Goal: Task Accomplishment & Management: Complete application form

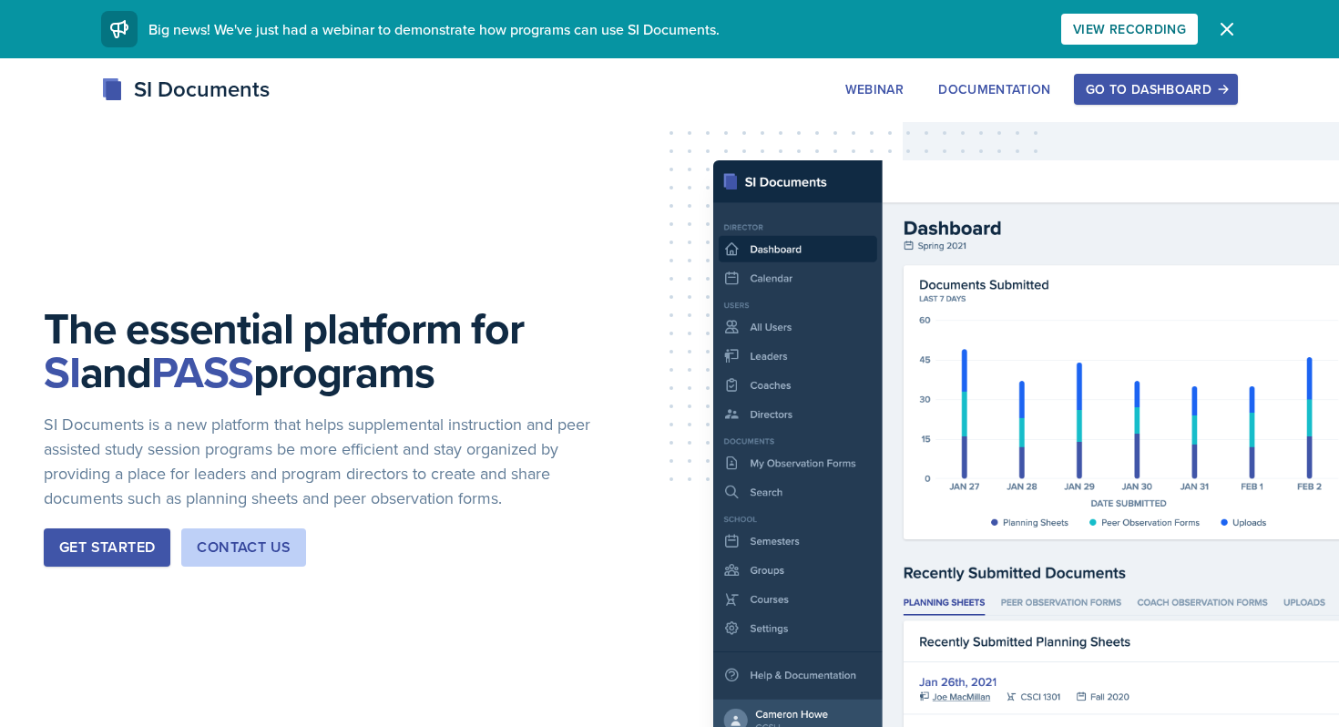
click at [1137, 85] on div "Go to Dashboard" at bounding box center [1156, 89] width 140 height 15
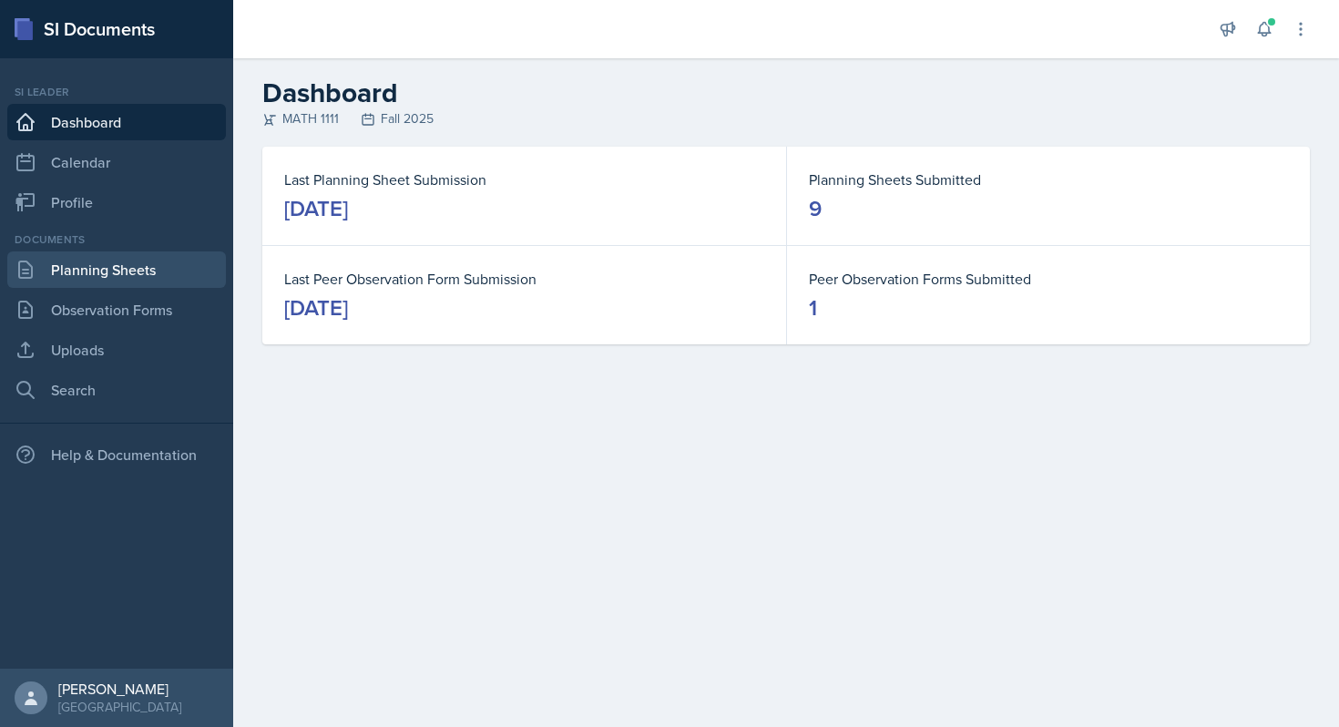
click at [90, 279] on link "Planning Sheets" at bounding box center [116, 269] width 219 height 36
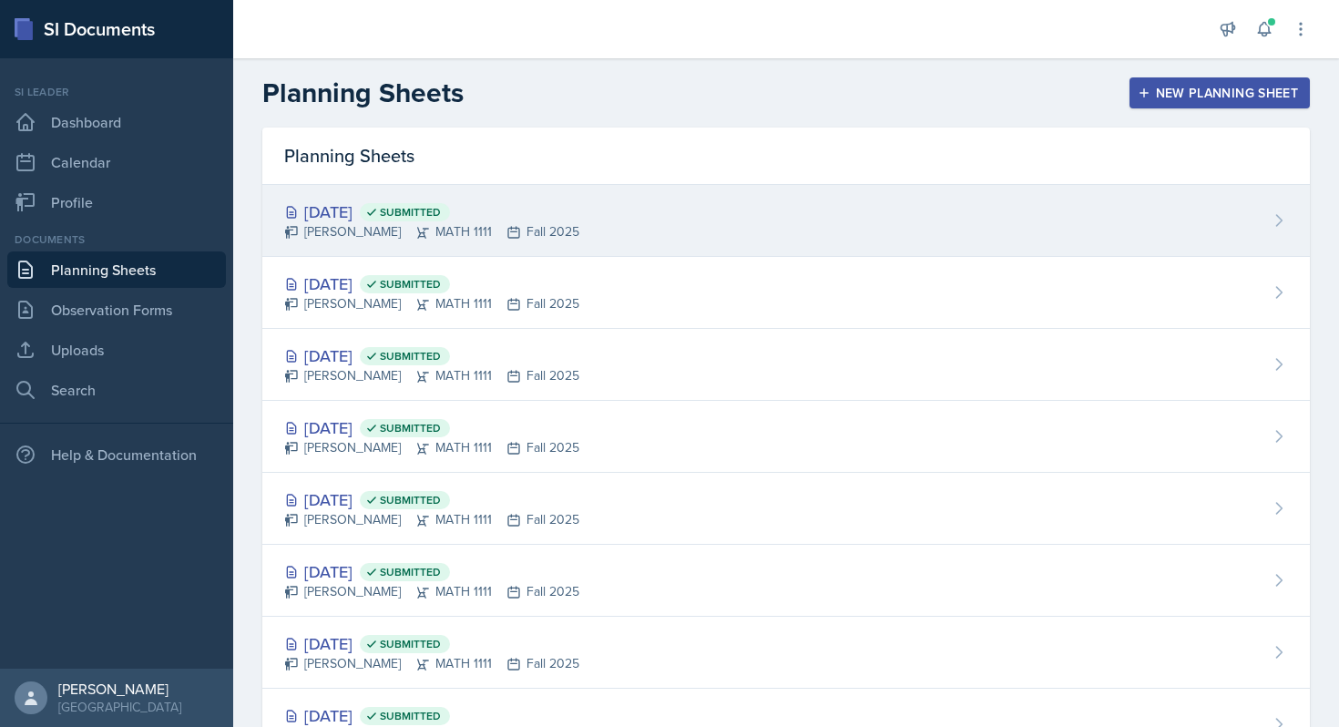
click at [647, 224] on div "[DATE] Submitted [PERSON_NAME] MATH 1111 Fall 2025" at bounding box center [785, 221] width 1047 height 72
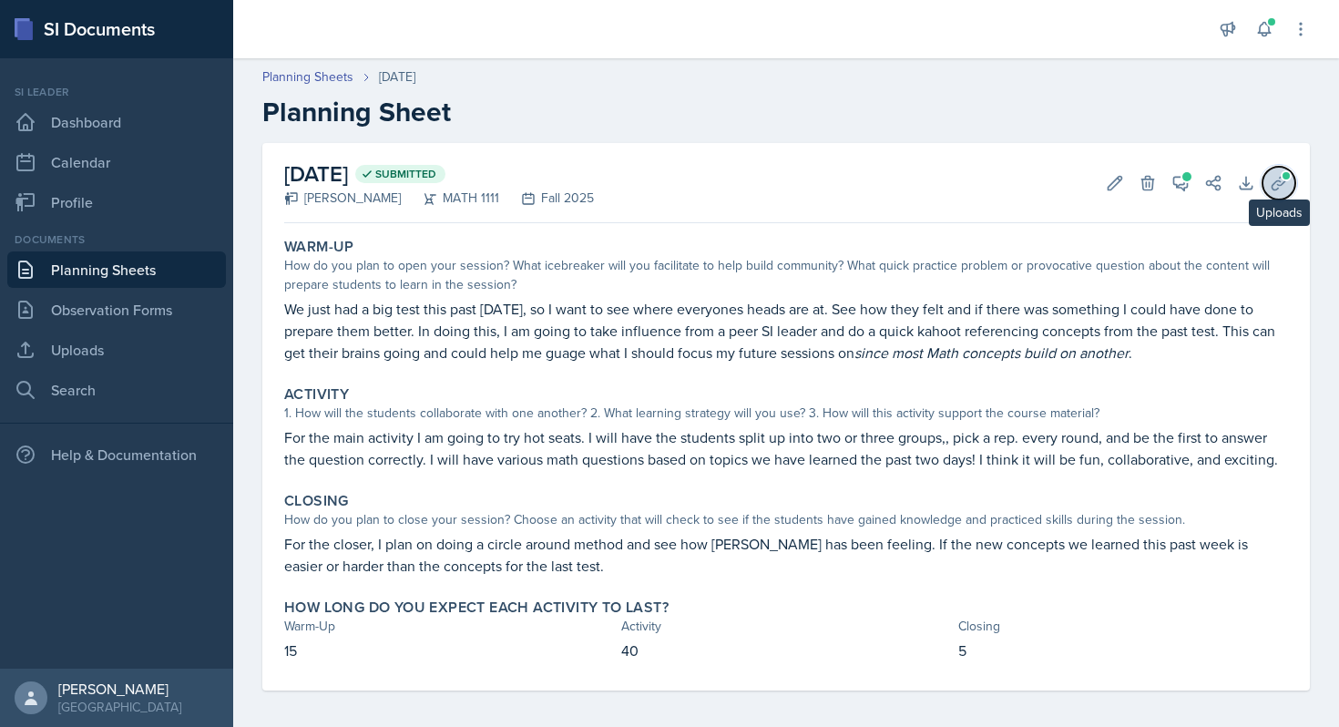
click at [1281, 176] on span at bounding box center [1286, 175] width 11 height 11
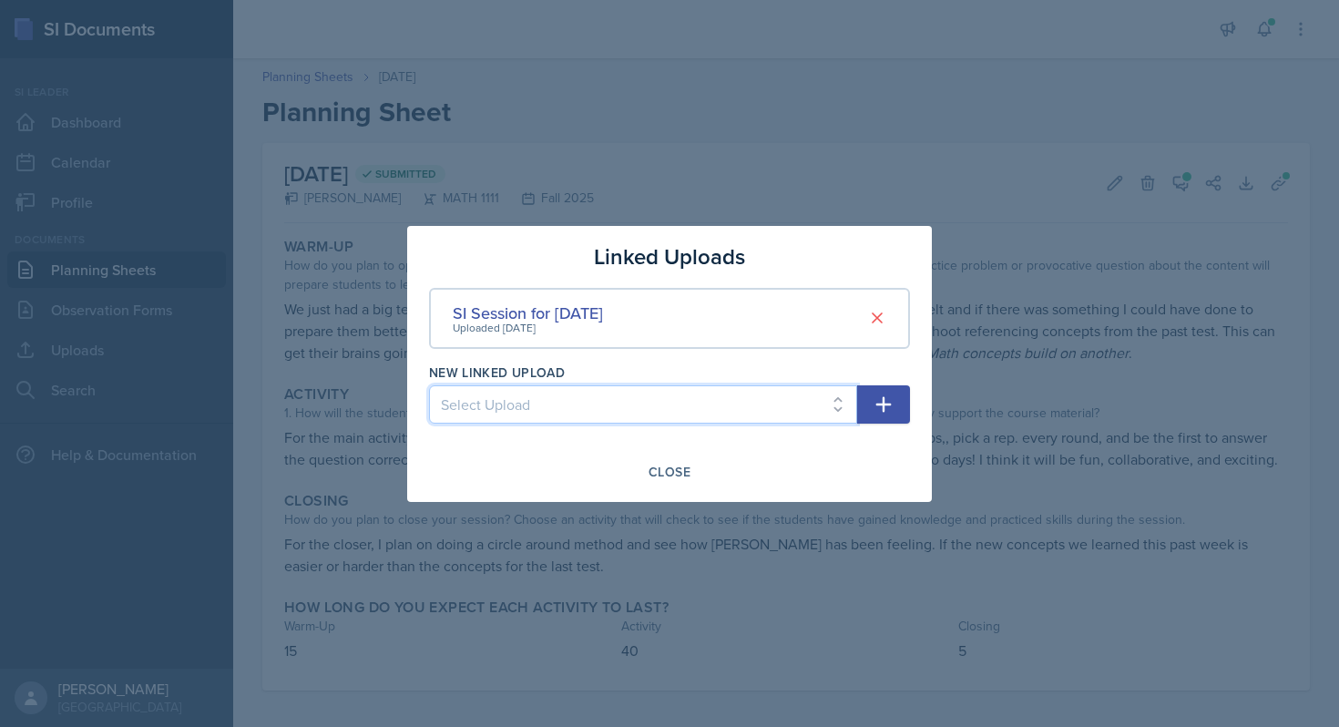
click at [644, 417] on select "Select Upload SI Mock Session PowerPoint [DATE] ([DATE]) POWERPOINT Jeapordy fo…" at bounding box center [643, 404] width 428 height 38
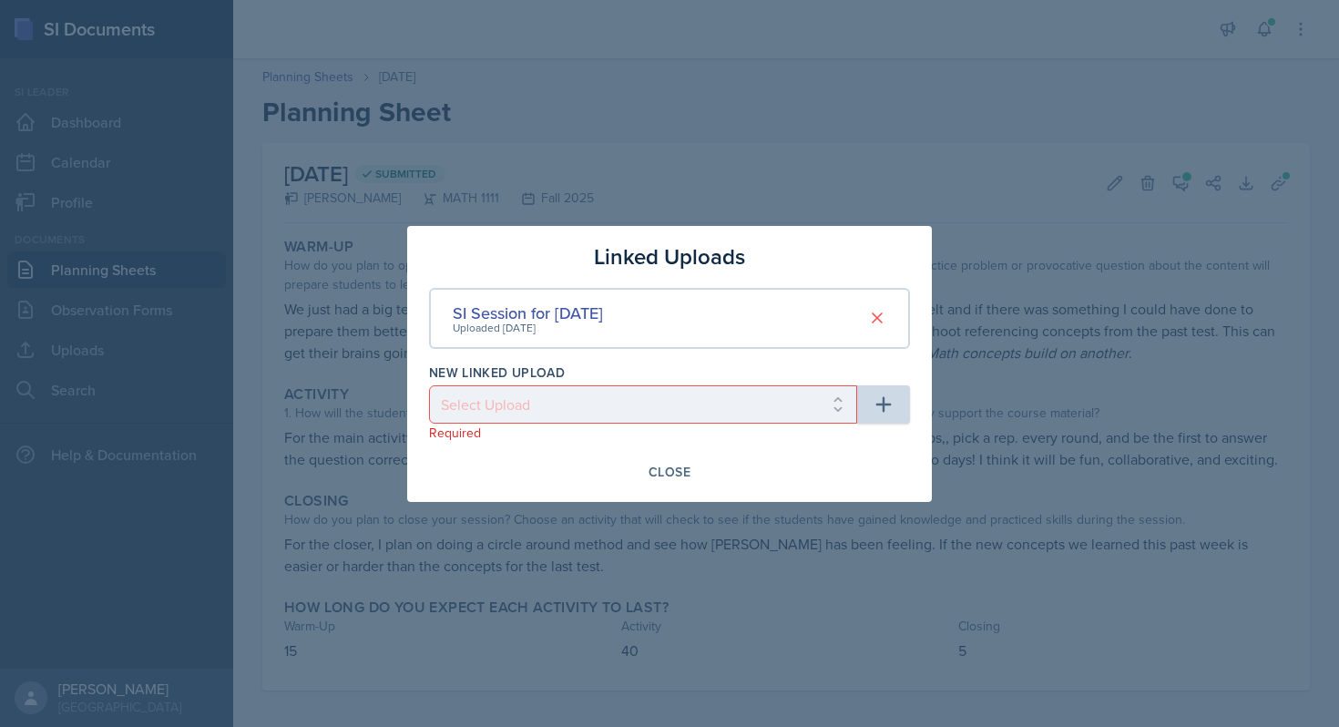
click at [751, 158] on div at bounding box center [669, 363] width 1339 height 727
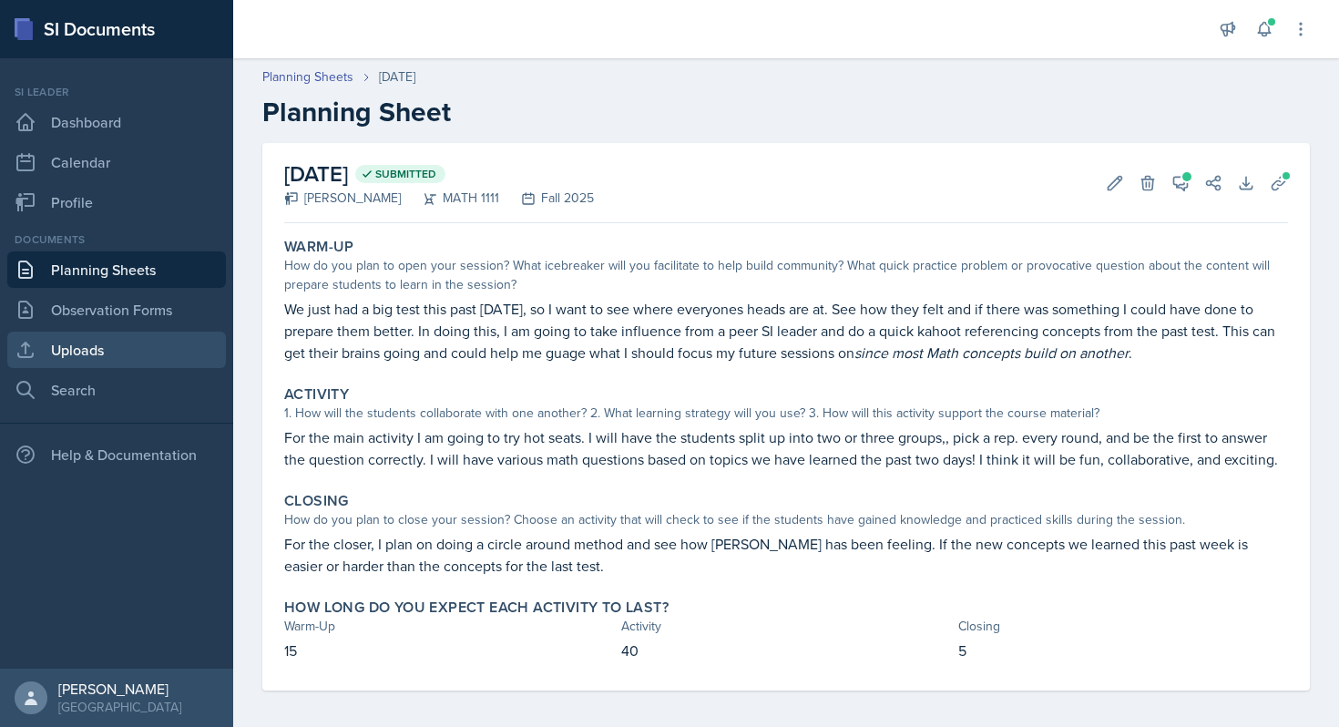
click at [86, 341] on link "Uploads" at bounding box center [116, 350] width 219 height 36
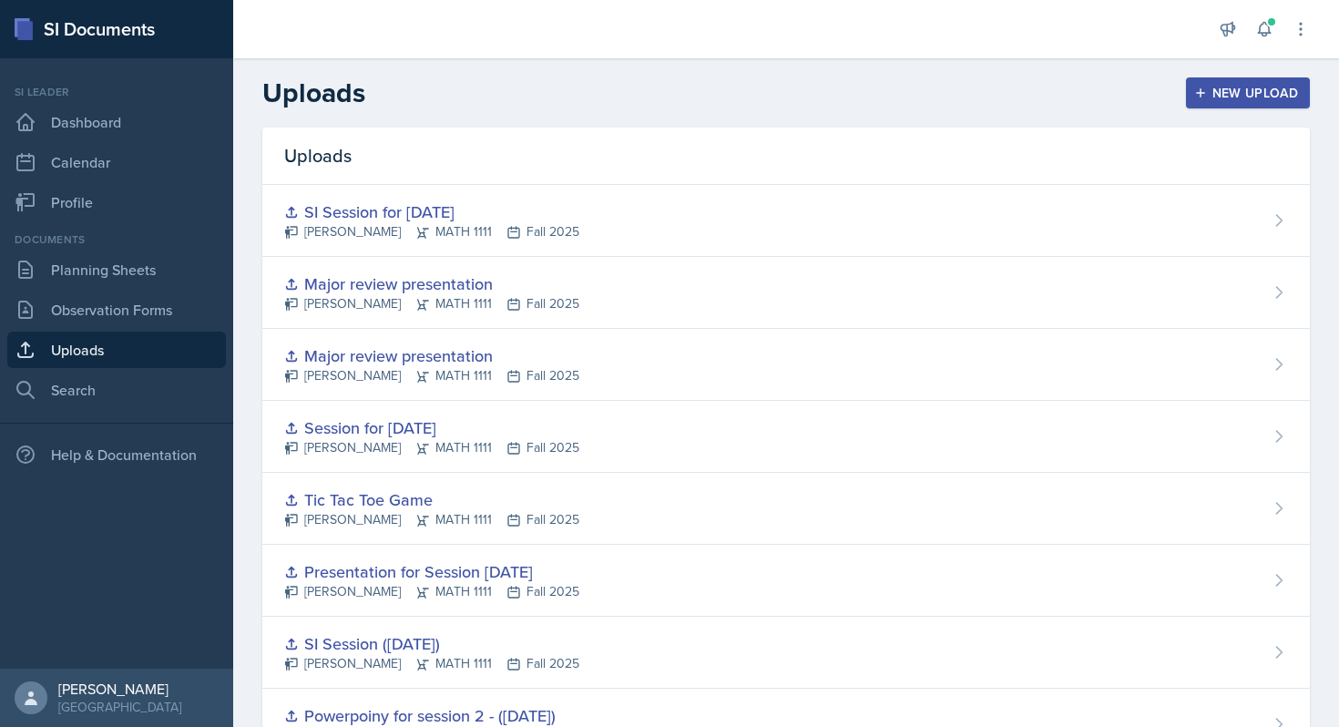
click at [1201, 87] on icon "button" at bounding box center [1200, 93] width 13 height 13
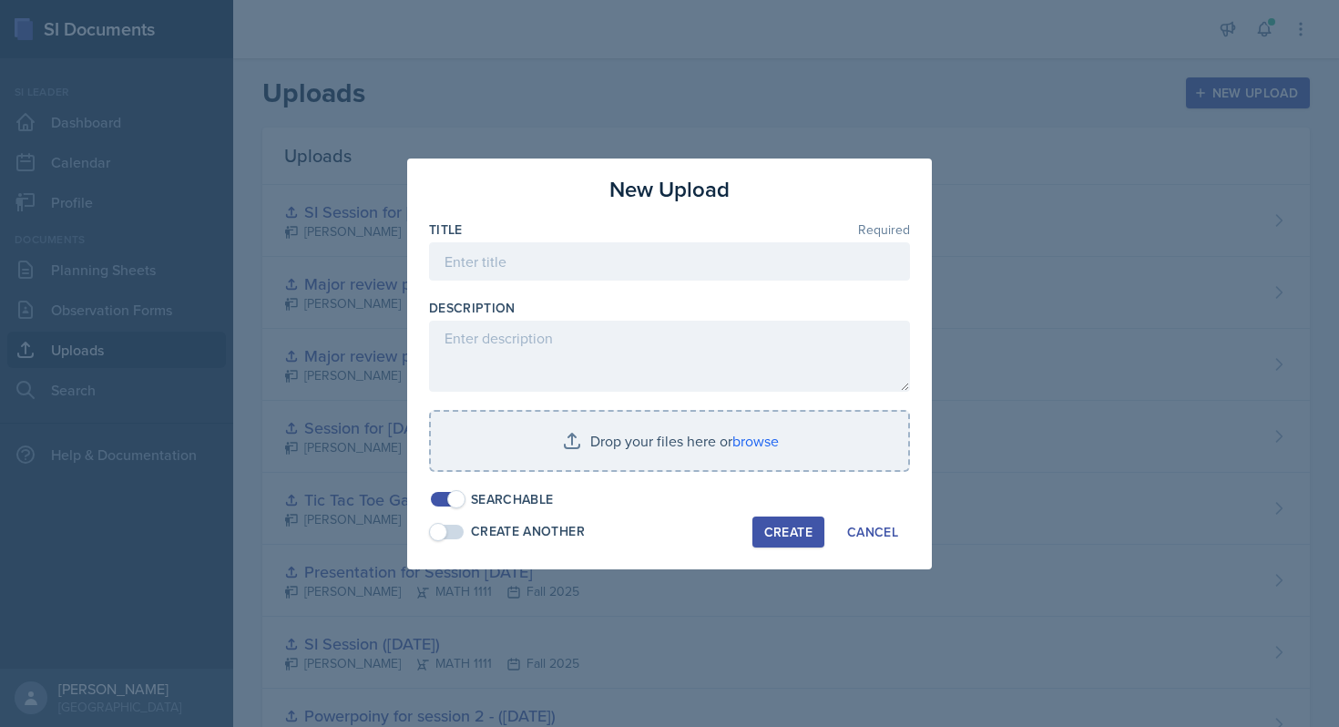
click at [724, 281] on div at bounding box center [669, 290] width 481 height 18
click at [698, 275] on input at bounding box center [669, 261] width 481 height 38
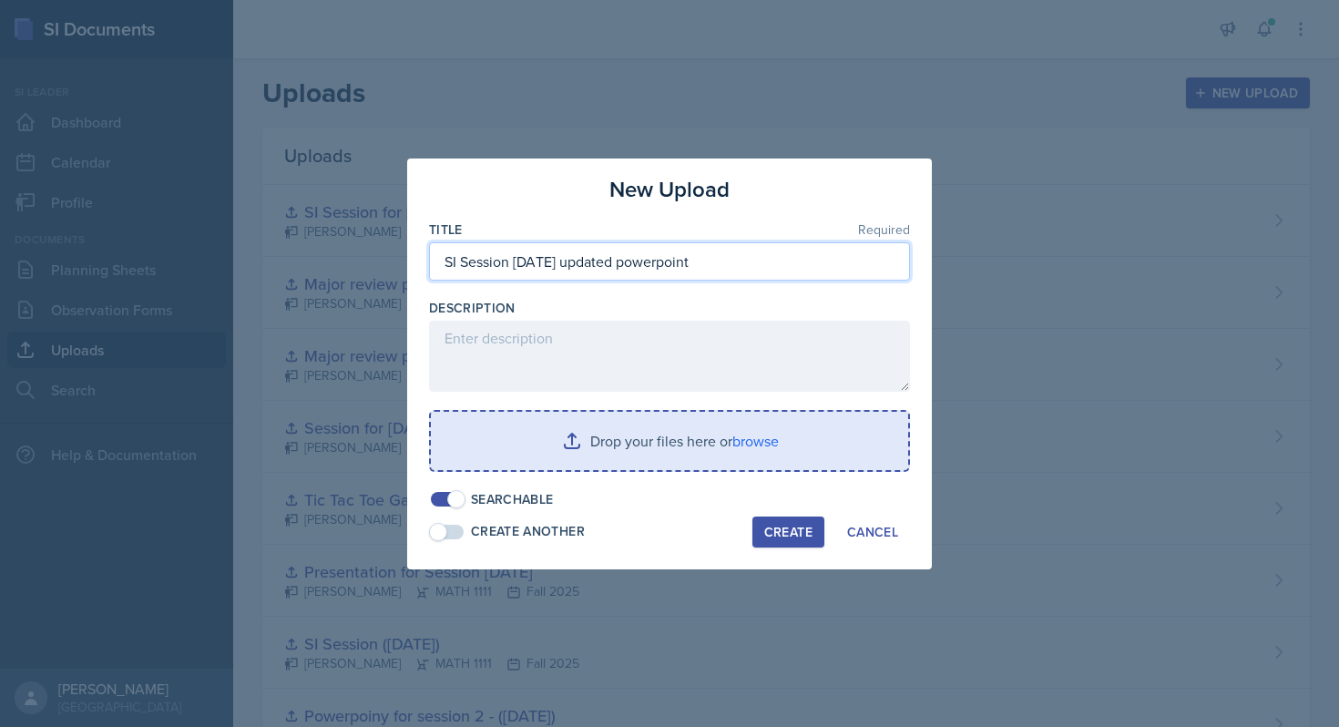
type input "SI Session [DATE] updated powerpoint"
click at [595, 465] on input "file" at bounding box center [669, 441] width 477 height 58
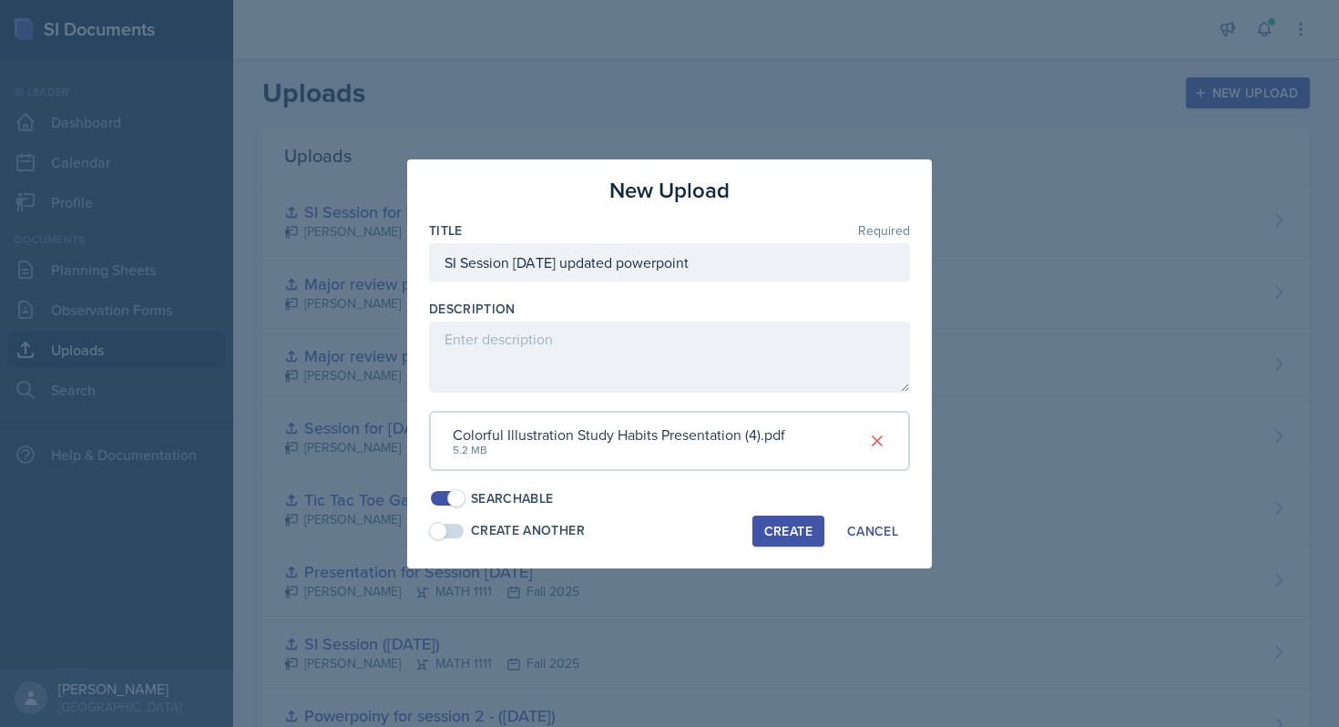
click at [802, 528] on div "Create" at bounding box center [788, 531] width 48 height 15
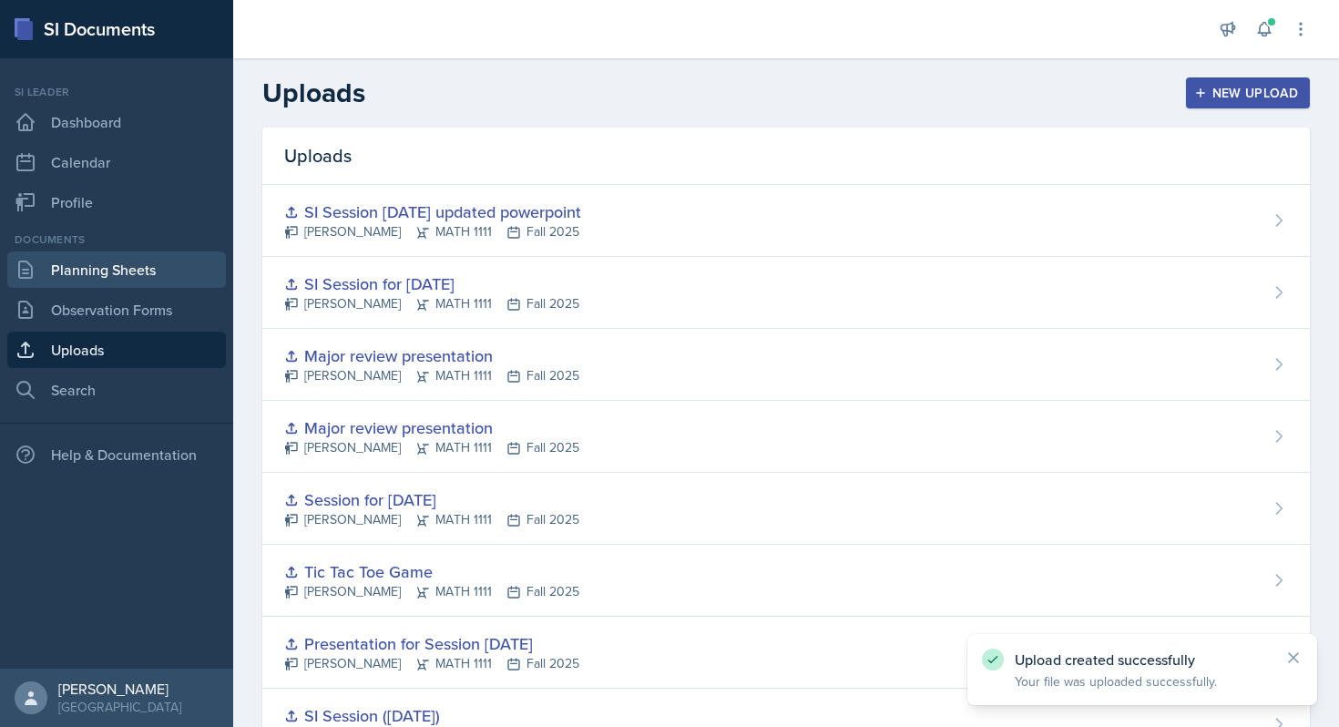
click at [112, 280] on link "Planning Sheets" at bounding box center [116, 269] width 219 height 36
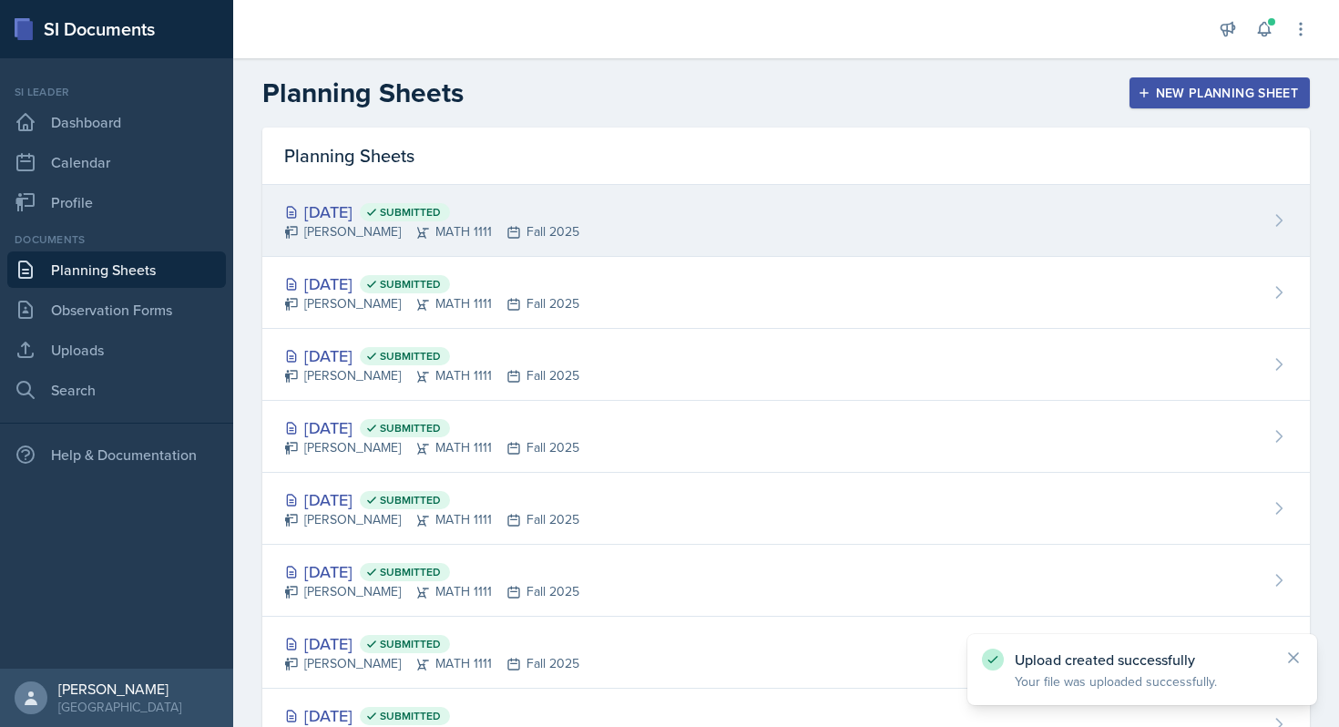
click at [900, 223] on div "[DATE] Submitted [PERSON_NAME] MATH 1111 Fall 2025" at bounding box center [785, 221] width 1047 height 72
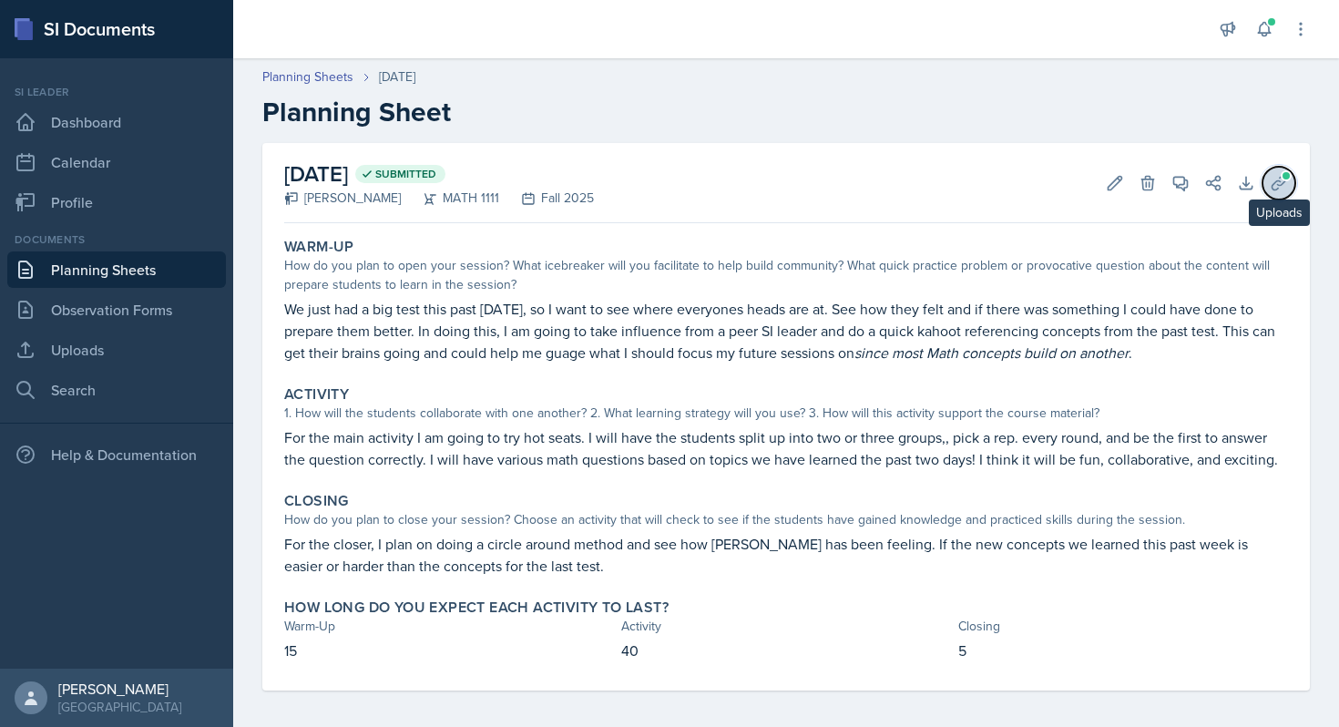
click at [1284, 184] on icon at bounding box center [1279, 183] width 18 height 18
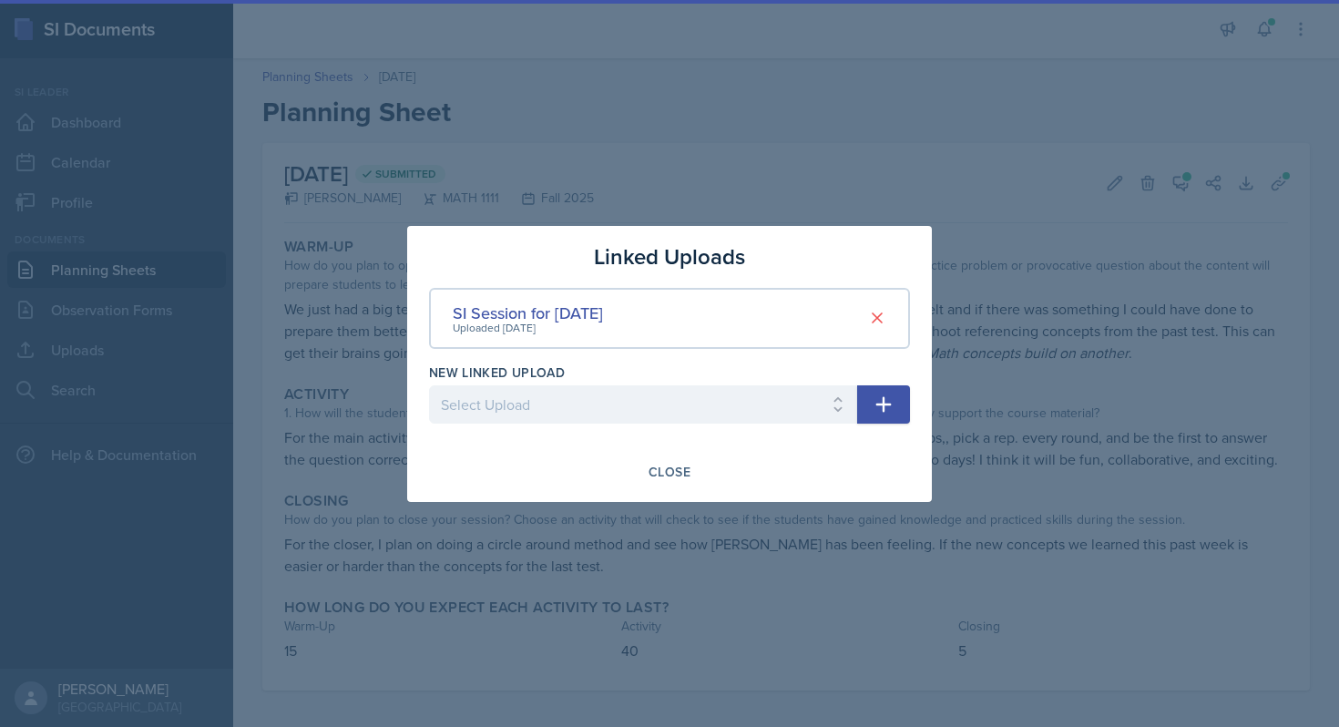
click at [662, 425] on div at bounding box center [643, 433] width 428 height 18
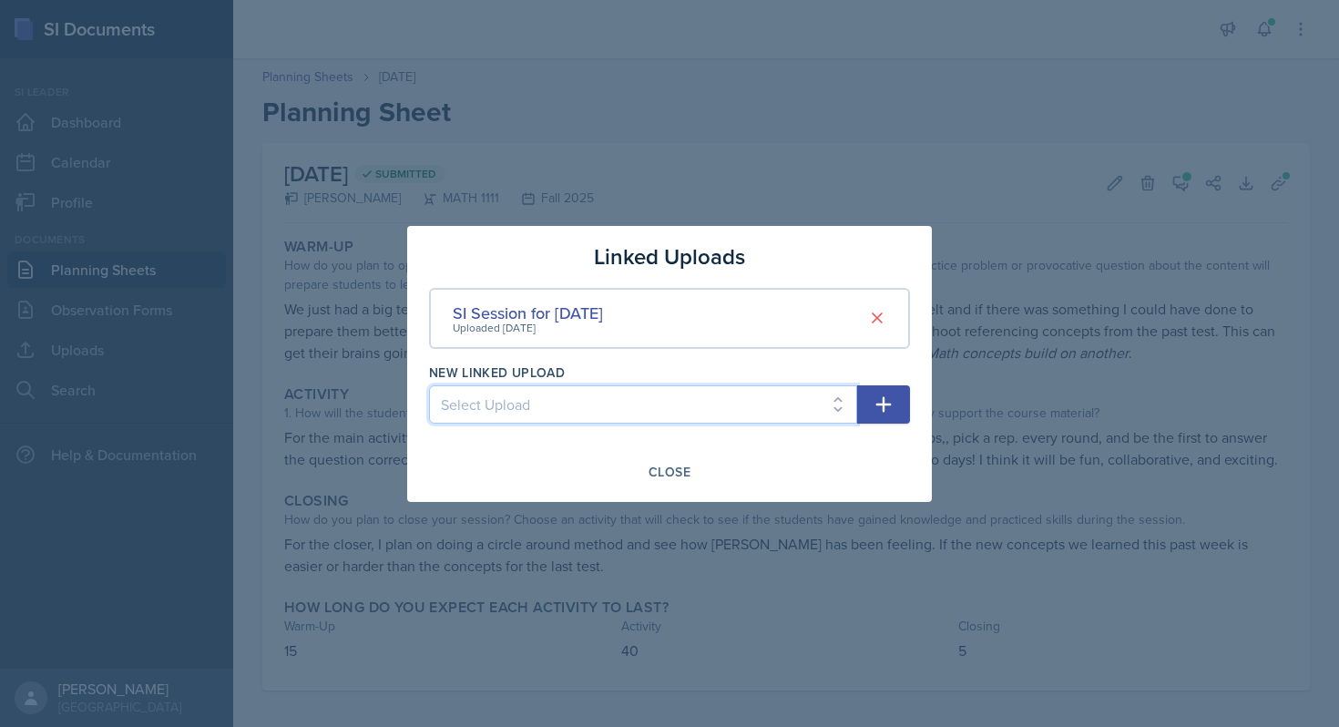
click at [638, 416] on select "Select Upload SI Mock Session PowerPoint [DATE] ([DATE]) POWERPOINT Jeapordy fo…" at bounding box center [643, 404] width 428 height 38
select select "8cb0fc06-ba6d-4efe-8f8d-c307f1d02f8e"
click at [429, 385] on select "Select Upload SI Mock Session PowerPoint [DATE] ([DATE]) POWERPOINT Jeapordy fo…" at bounding box center [643, 404] width 428 height 38
click at [893, 397] on icon "button" at bounding box center [884, 404] width 22 height 22
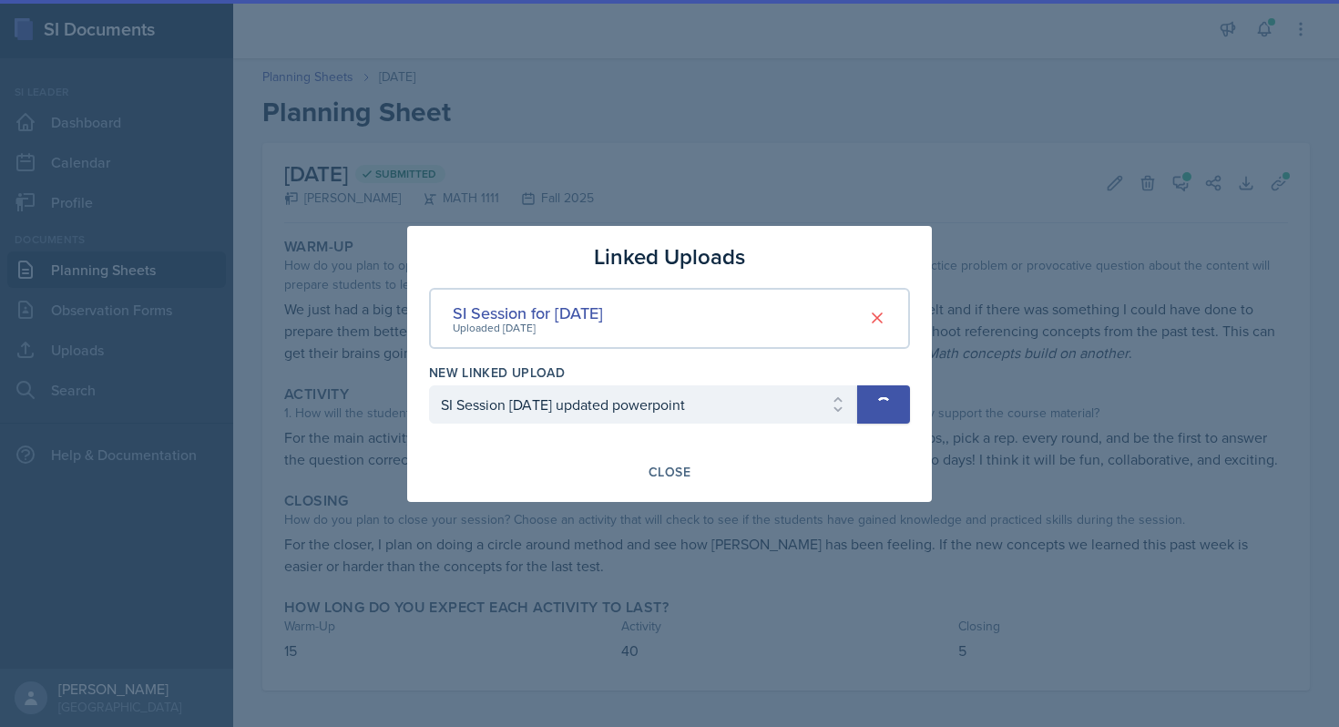
select select
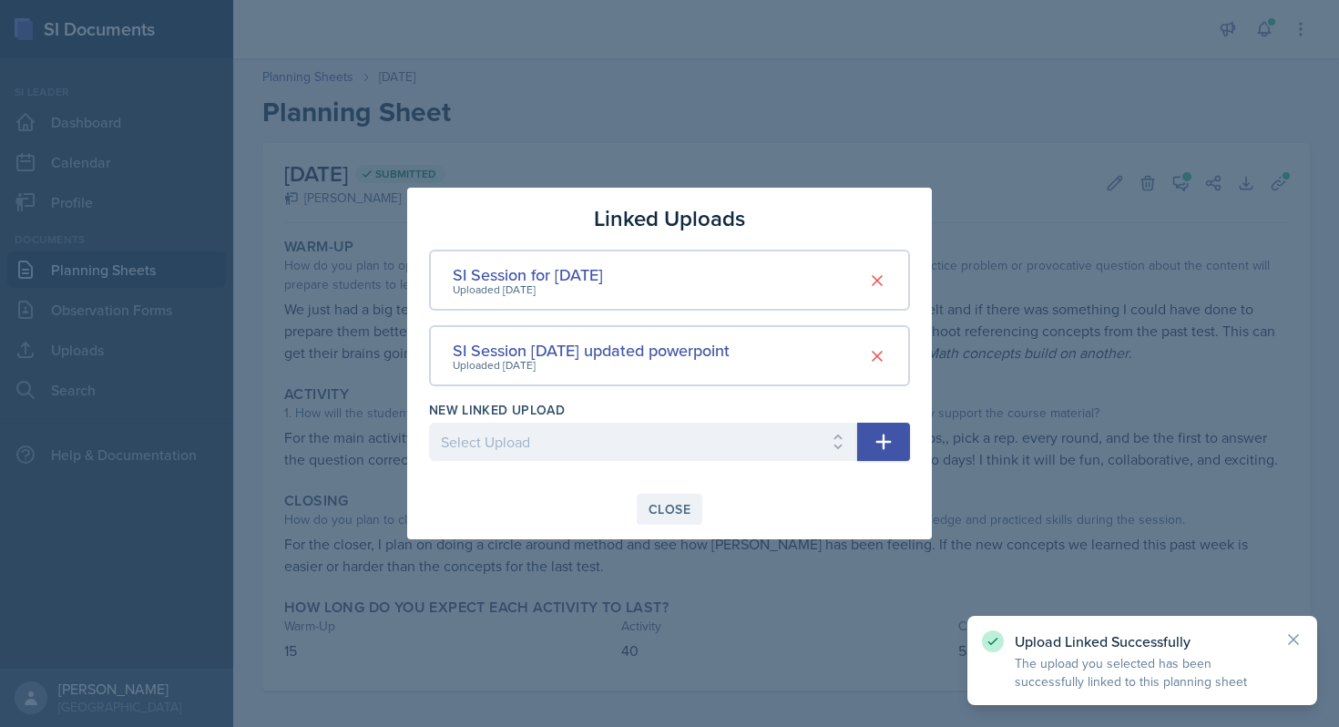
click at [670, 516] on div "Close" at bounding box center [670, 509] width 42 height 15
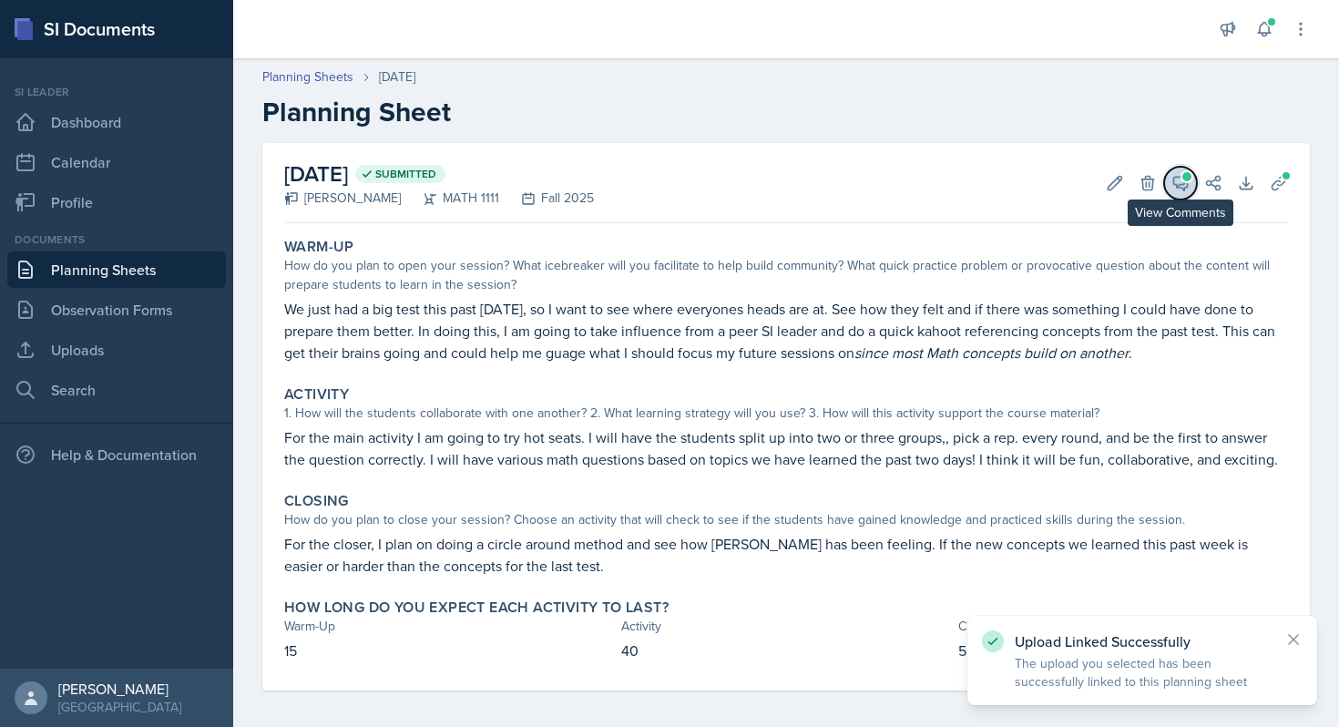
click at [1187, 182] on icon at bounding box center [1181, 184] width 14 height 14
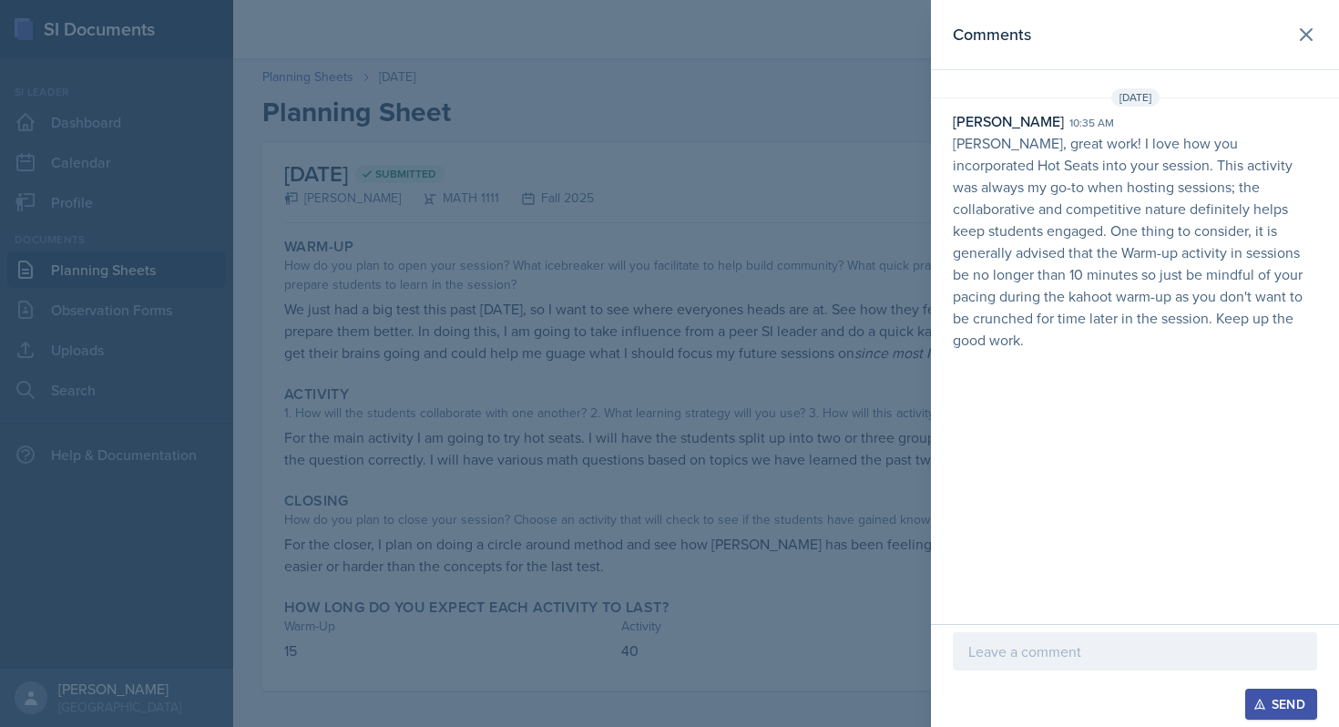
click at [1057, 668] on div at bounding box center [1135, 651] width 364 height 38
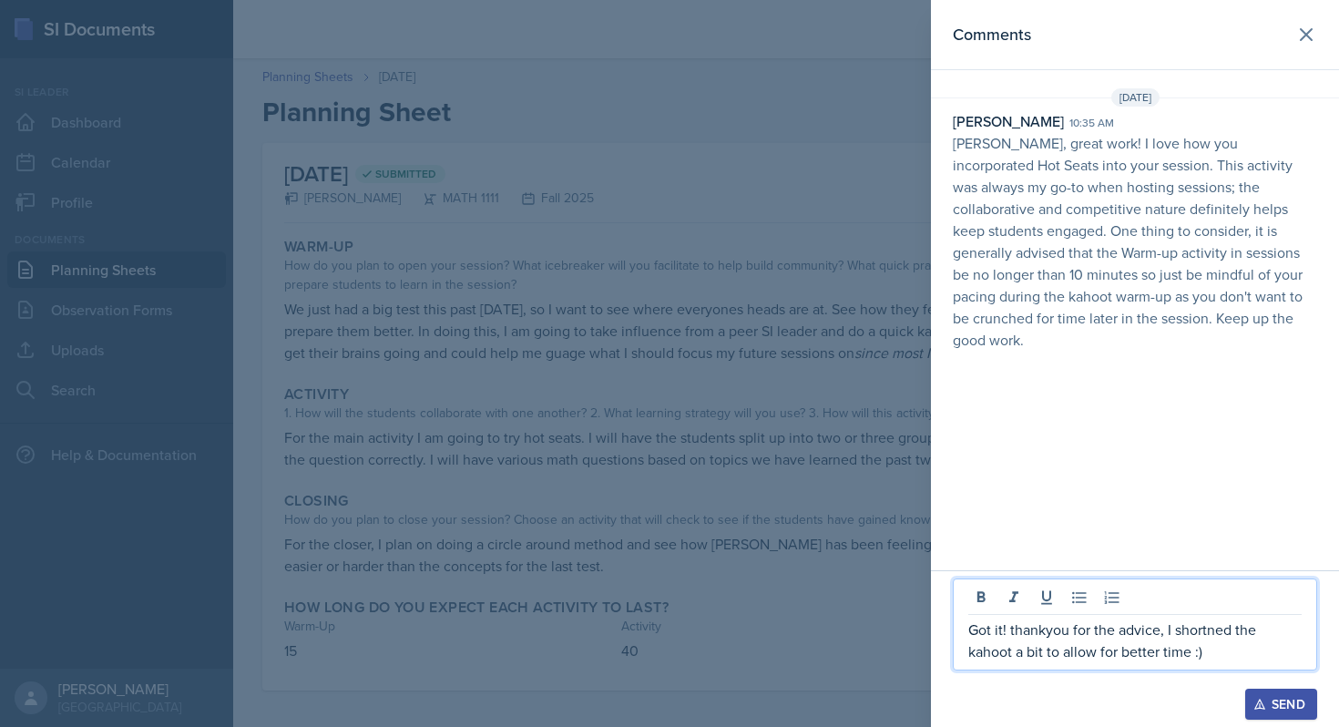
click at [1044, 632] on p "Got it! thankyou for the advice, I shortned the kahoot a bit to allow for bette…" at bounding box center [1134, 640] width 333 height 44
click at [1191, 626] on p "Got it! Thank you for the advice, I shortned the kahoot a bit to allow for bett…" at bounding box center [1134, 640] width 333 height 44
click at [1264, 706] on icon "button" at bounding box center [1259, 704] width 13 height 13
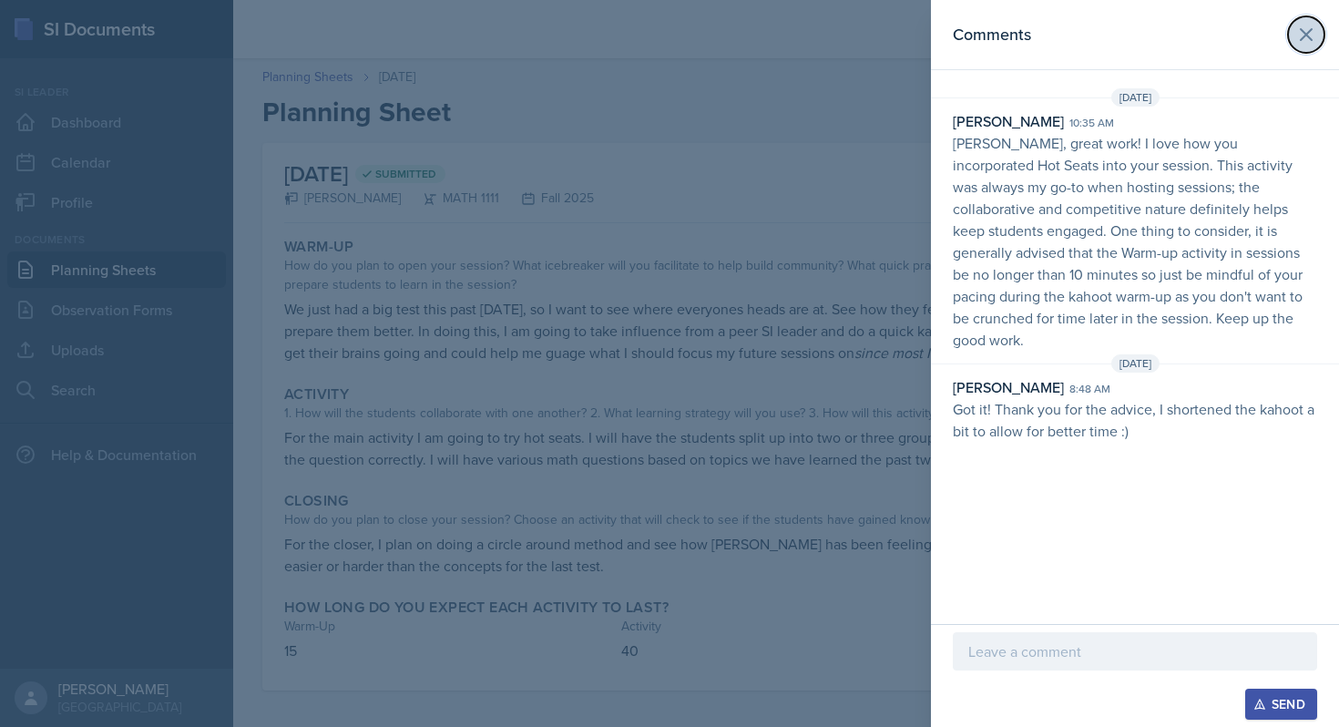
click at [1303, 33] on icon at bounding box center [1306, 34] width 11 height 11
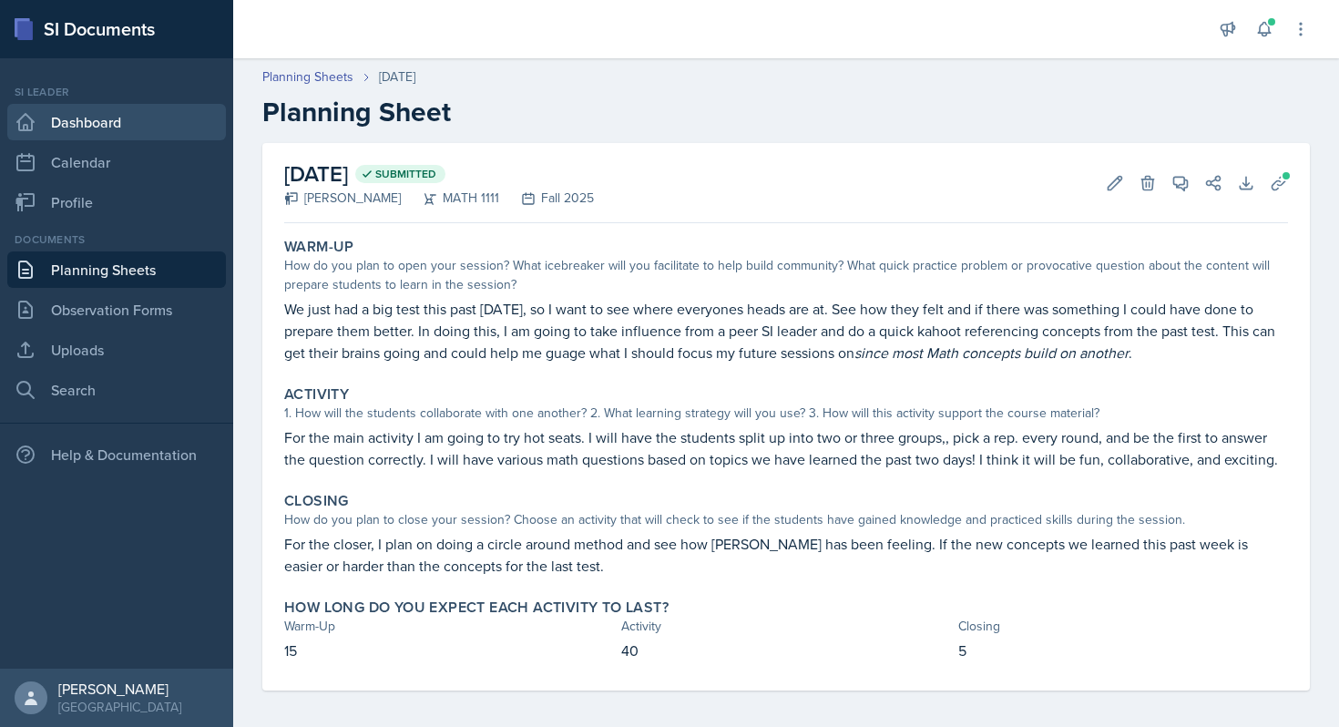
click at [93, 119] on link "Dashboard" at bounding box center [116, 122] width 219 height 36
